Goal: Check status: Check status

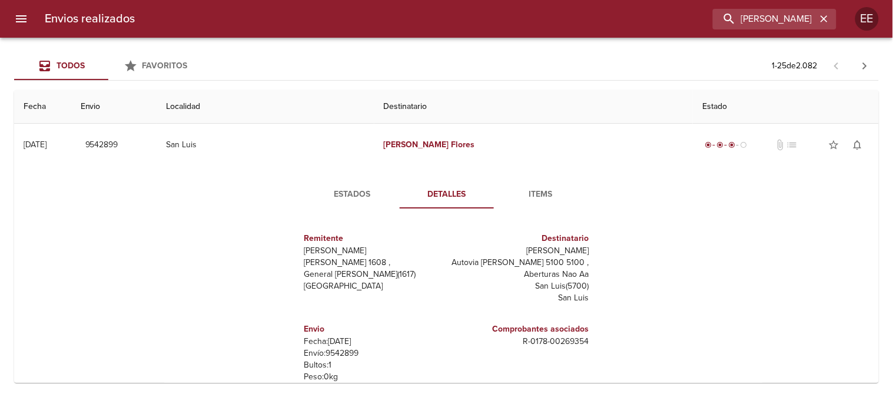
click at [825, 15] on icon "button" at bounding box center [824, 19] width 12 height 12
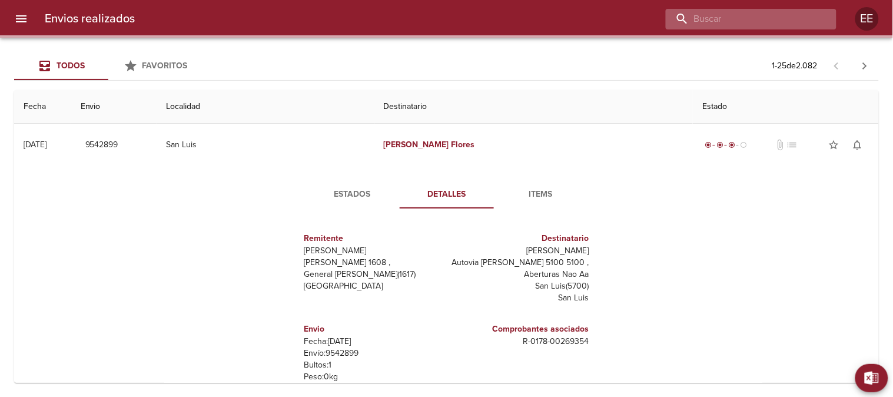
click at [756, 15] on input "buscar" at bounding box center [741, 19] width 151 height 21
paste input "Superti Cintia"
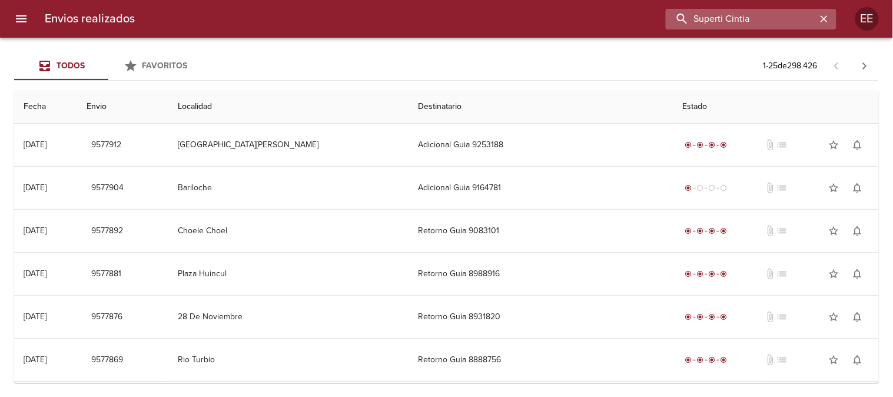
click at [760, 18] on input "Superti Cintia" at bounding box center [741, 19] width 151 height 21
type input "Superti Cintia"
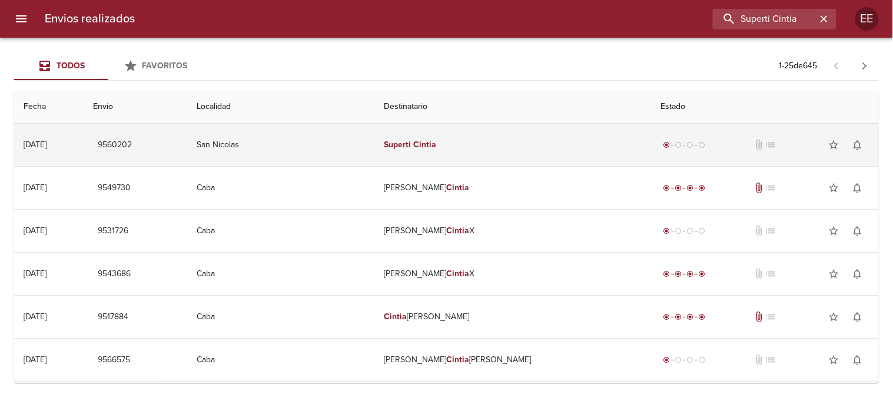
click at [517, 154] on td "Superti Cintia" at bounding box center [512, 145] width 277 height 42
click at [501, 138] on td "Superti Cintia" at bounding box center [512, 145] width 277 height 42
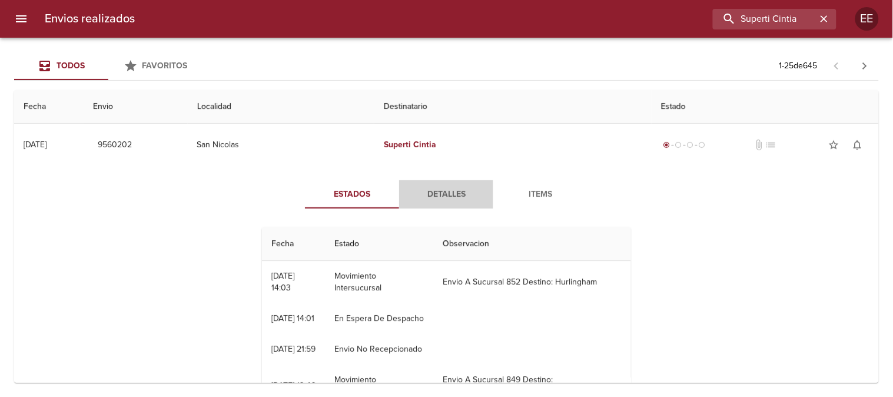
click at [448, 197] on span "Detalles" at bounding box center [446, 194] width 80 height 15
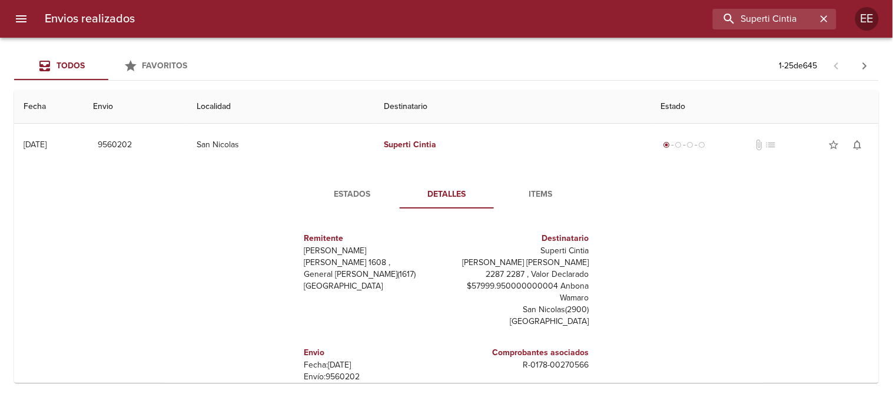
click at [345, 184] on button "Estados" at bounding box center [352, 194] width 94 height 28
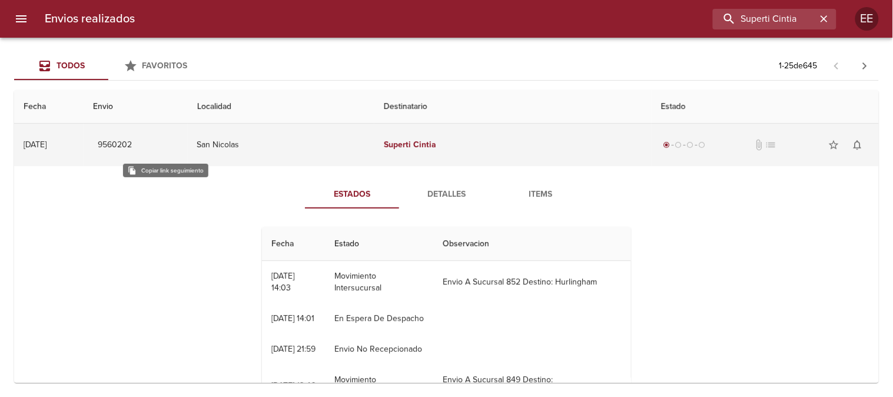
click at [132, 142] on span "9560202" at bounding box center [115, 145] width 34 height 15
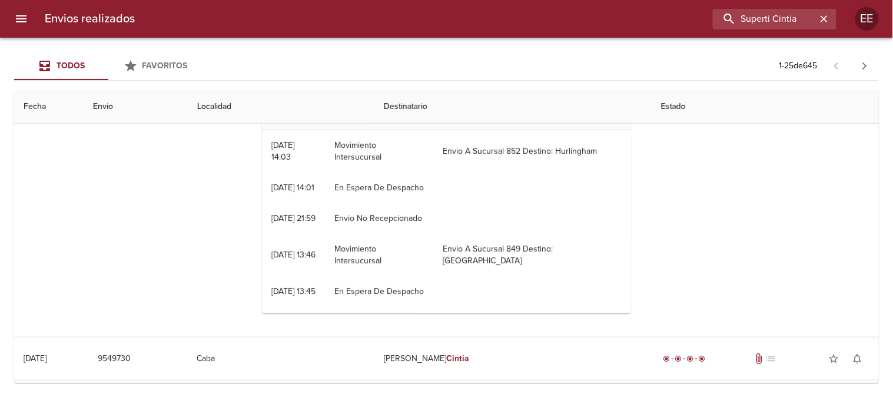
scroll to position [65, 0]
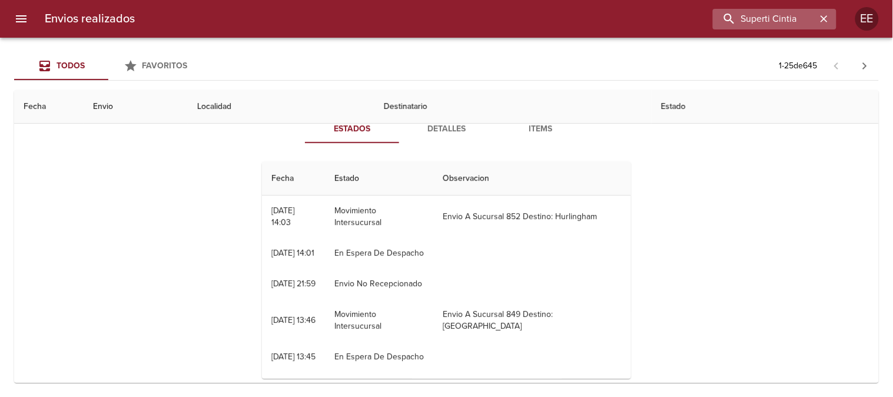
click at [826, 22] on icon "button" at bounding box center [824, 19] width 12 height 12
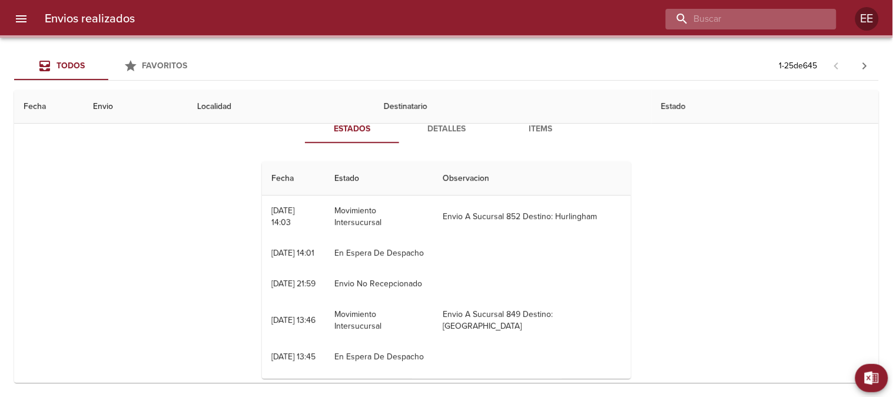
click at [757, 21] on input "buscar" at bounding box center [741, 19] width 151 height 21
paste input "[PERSON_NAME] [PERSON_NAME]"
type input "[PERSON_NAME] [PERSON_NAME]"
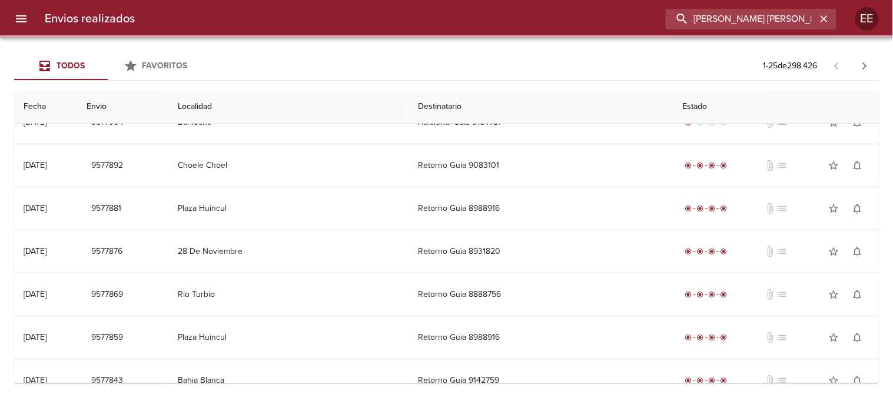
scroll to position [0, 0]
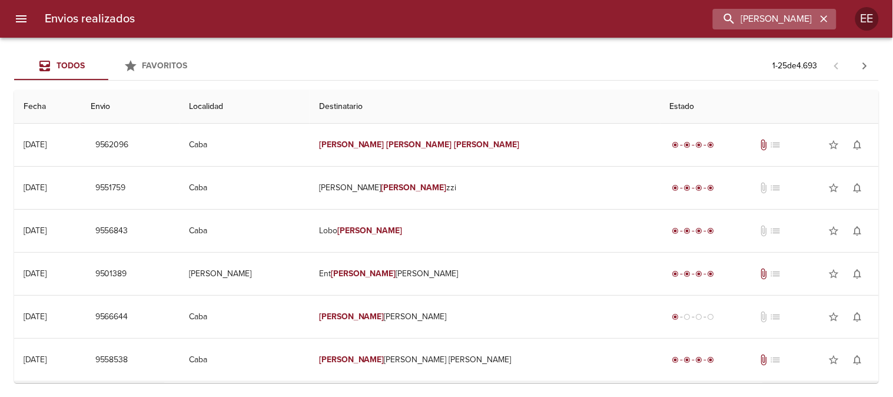
click at [827, 18] on icon "button" at bounding box center [824, 19] width 12 height 12
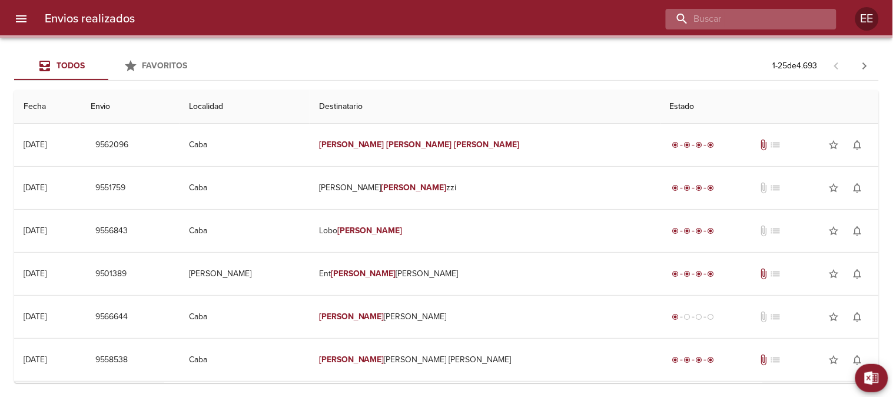
click at [756, 19] on input "buscar" at bounding box center [741, 19] width 151 height 21
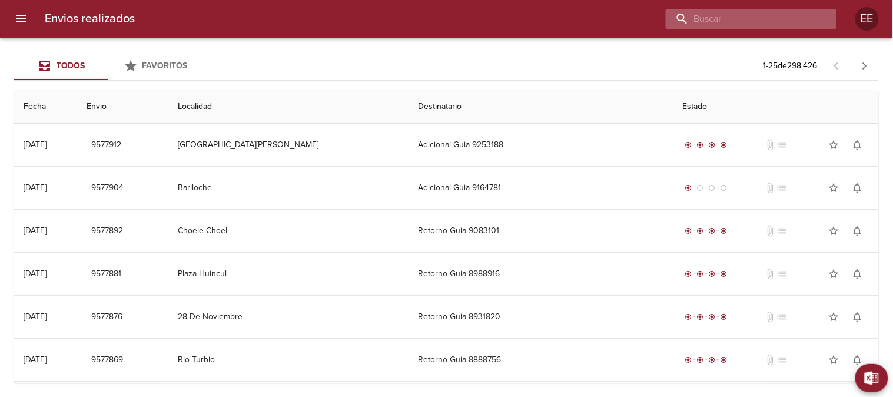
paste input "[PERSON_NAME] [PERSON_NAME]"
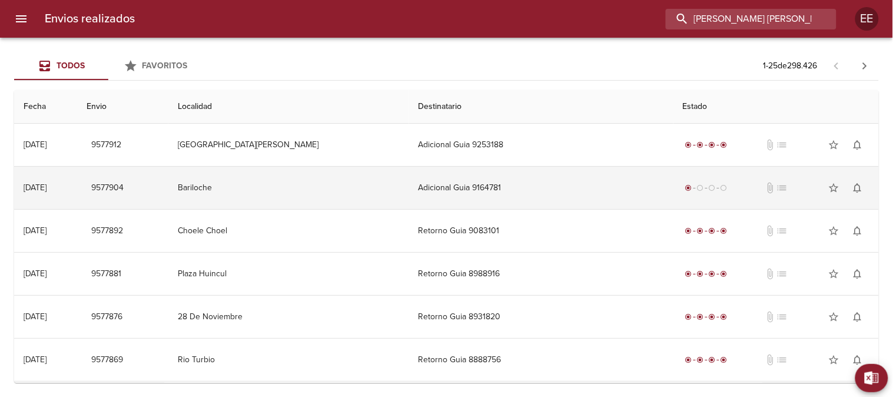
scroll to position [0, 24]
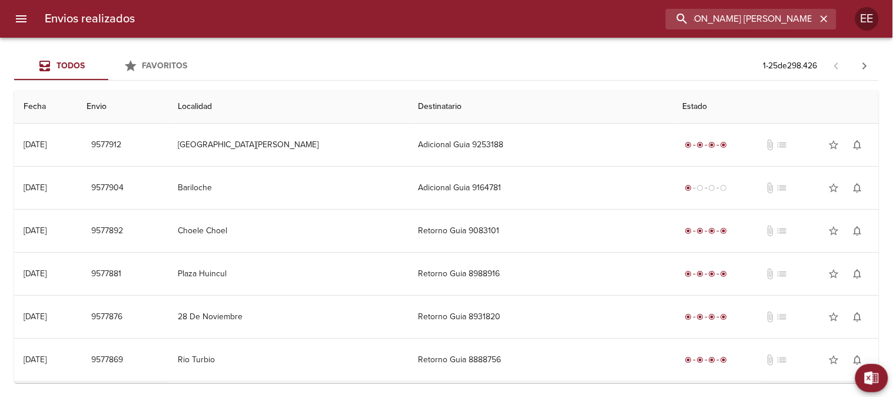
type input "[PERSON_NAME] [PERSON_NAME]"
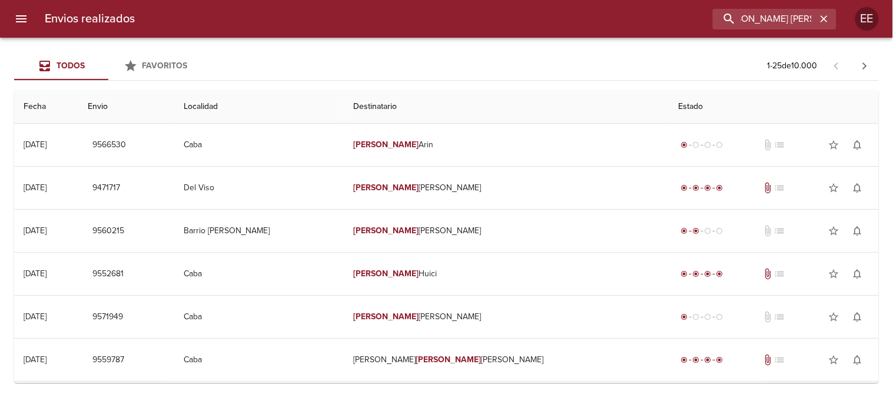
scroll to position [0, 0]
